Goal: Task Accomplishment & Management: Use online tool/utility

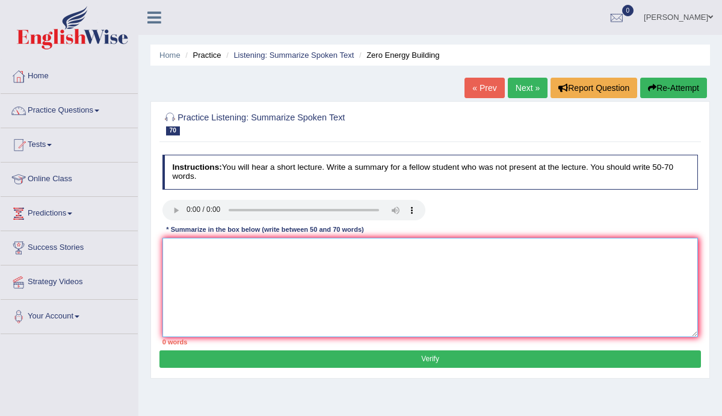
click at [189, 259] on textarea at bounding box center [430, 287] width 536 height 99
click at [106, 108] on link "Practice Questions" at bounding box center [69, 109] width 137 height 30
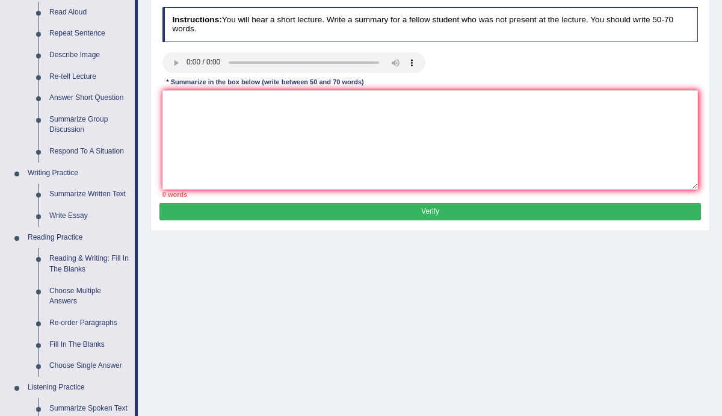
scroll to position [148, 0]
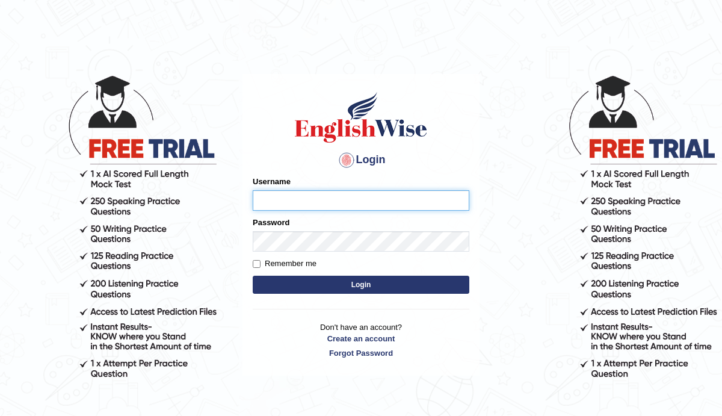
click at [345, 203] on input "Username" at bounding box center [361, 200] width 217 height 20
type input "Manee"
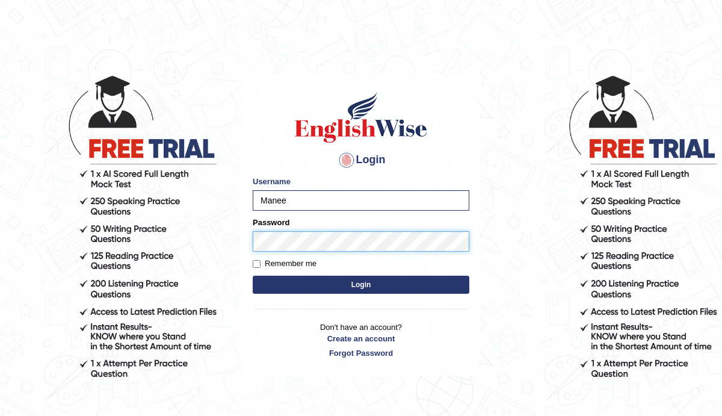
click at [253, 275] on button "Login" at bounding box center [361, 284] width 217 height 18
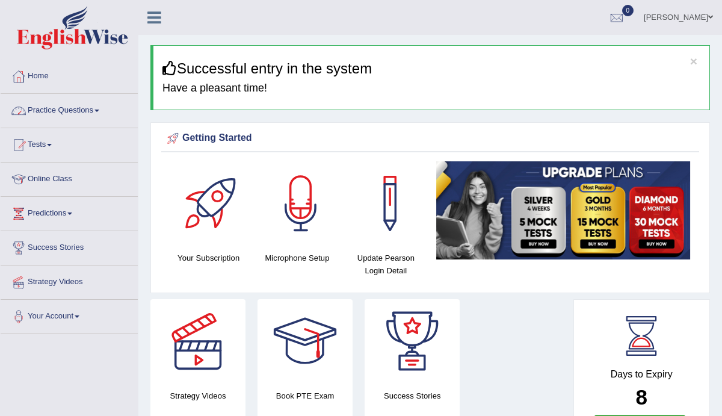
click at [102, 108] on link "Practice Questions" at bounding box center [69, 109] width 137 height 30
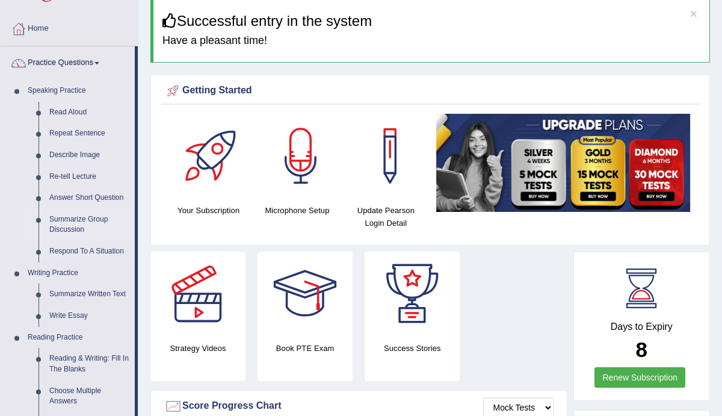
scroll to position [52, 0]
